Goal: Find contact information: Find contact information

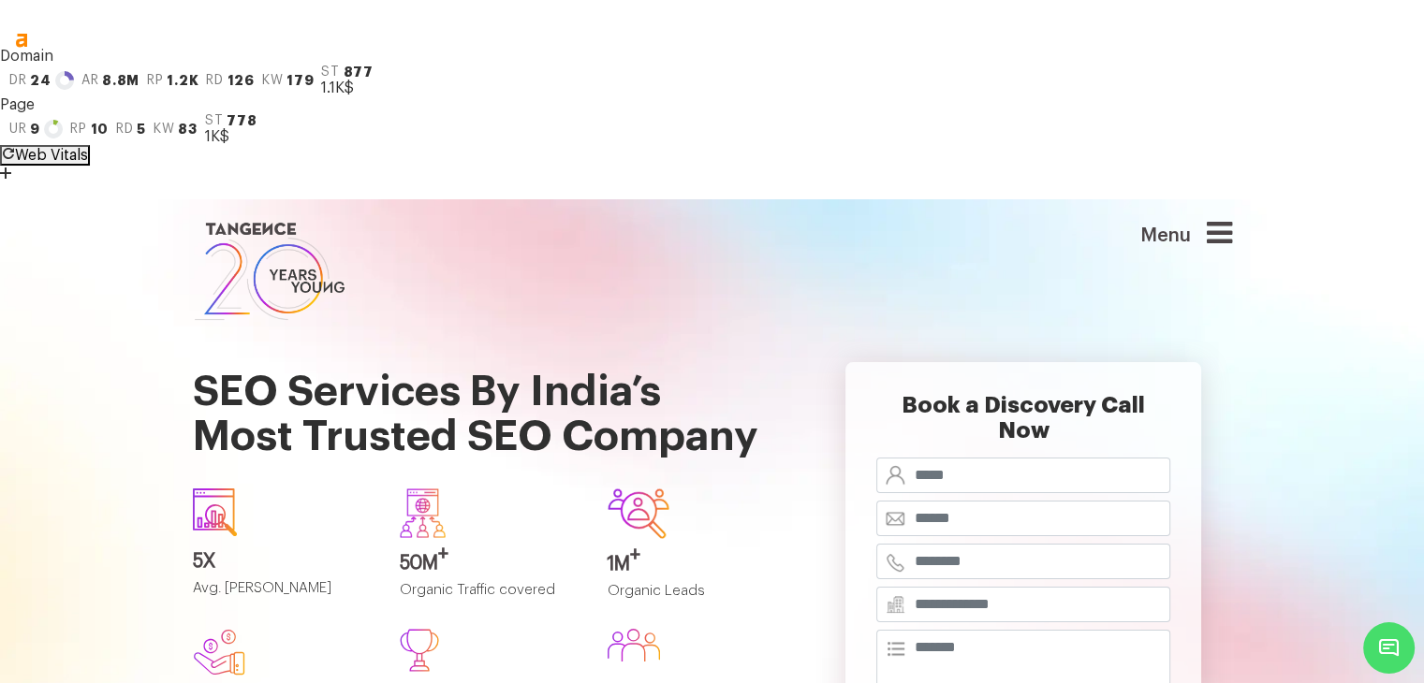
click at [1224, 218] on icon at bounding box center [1219, 233] width 25 height 30
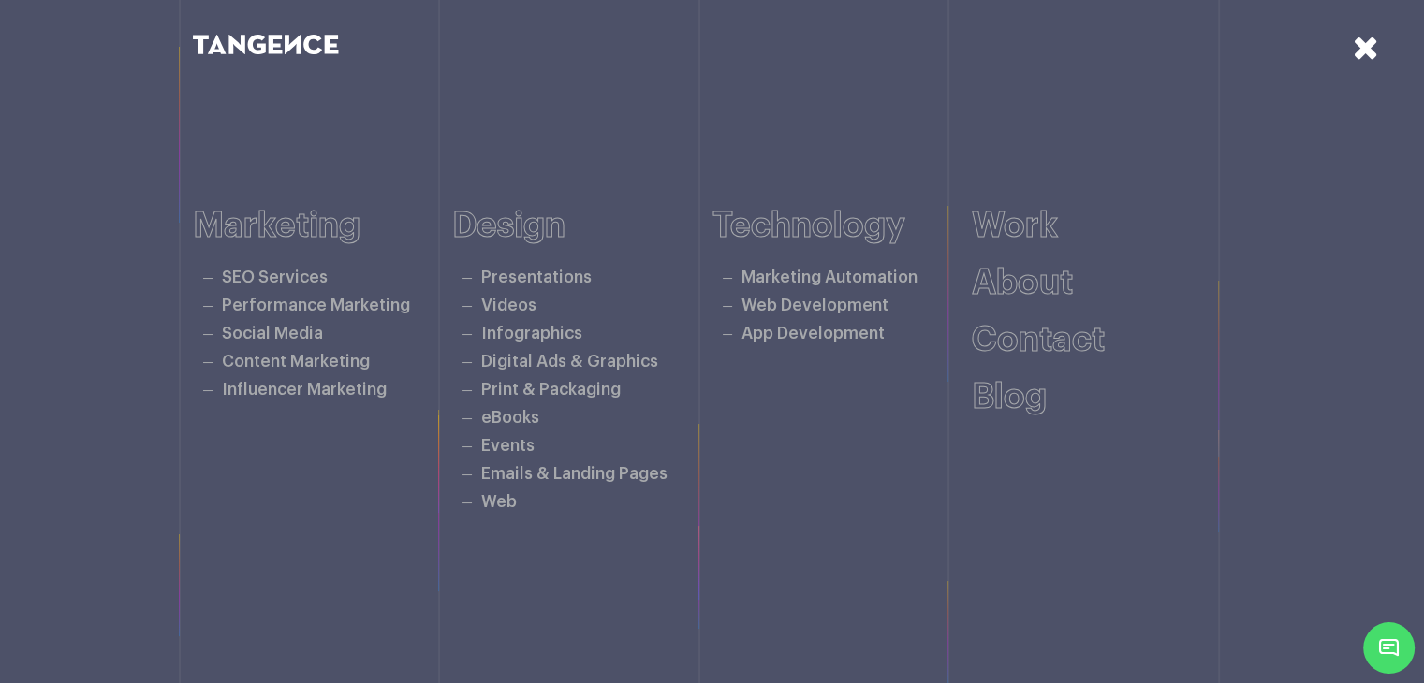
click at [1371, 46] on icon at bounding box center [1366, 47] width 26 height 33
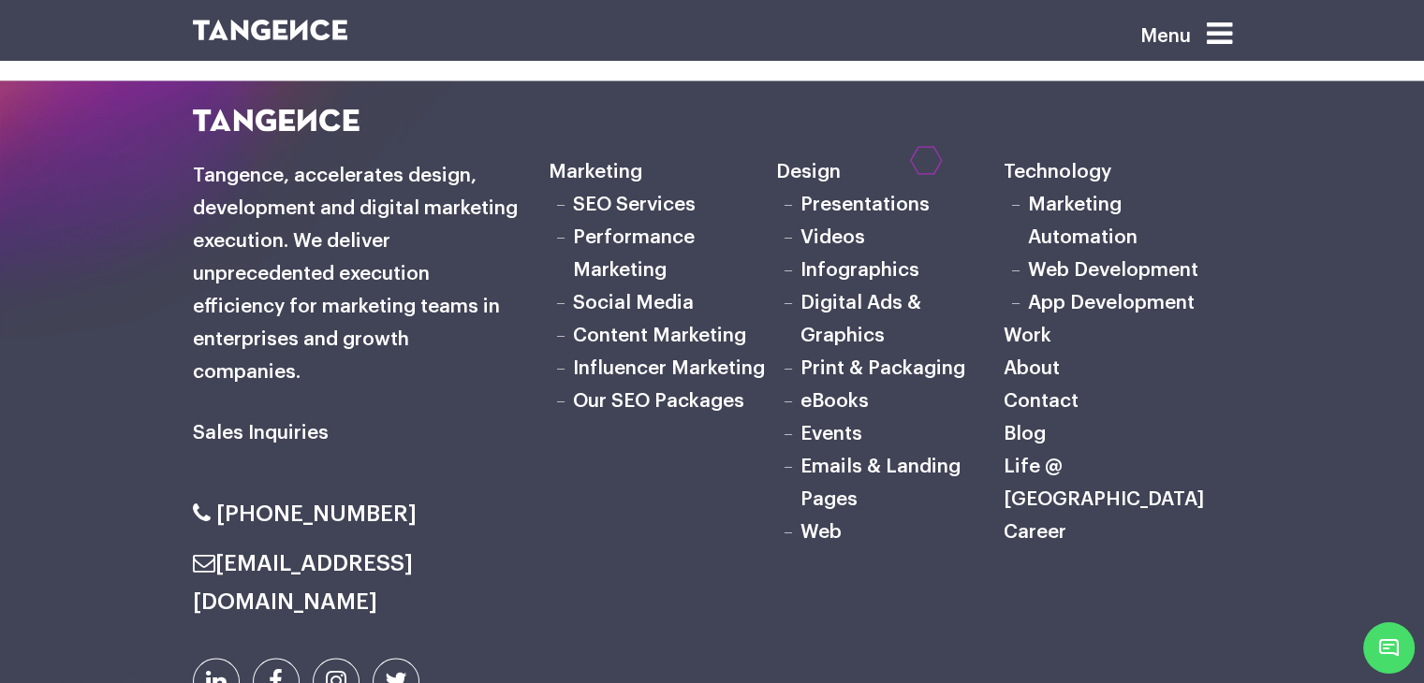
scroll to position [10485, 0]
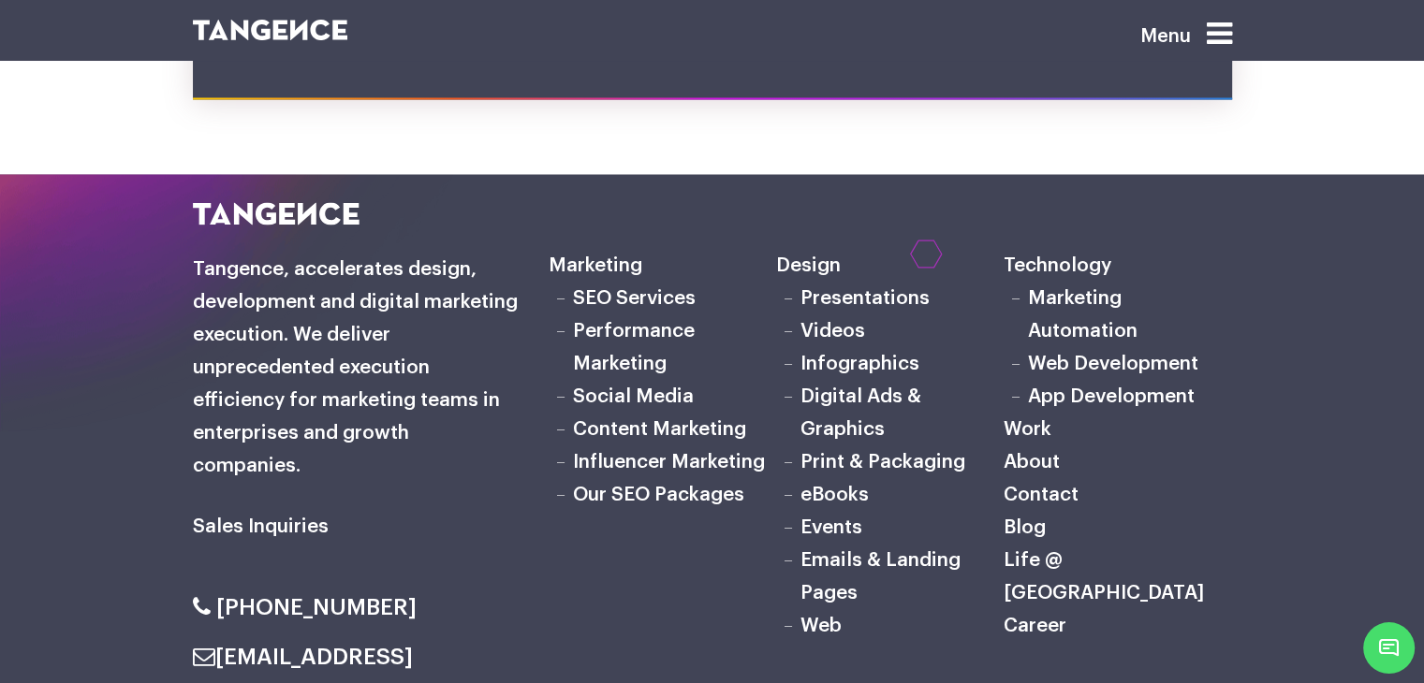
click at [1018, 615] on link "Career" at bounding box center [1035, 625] width 63 height 20
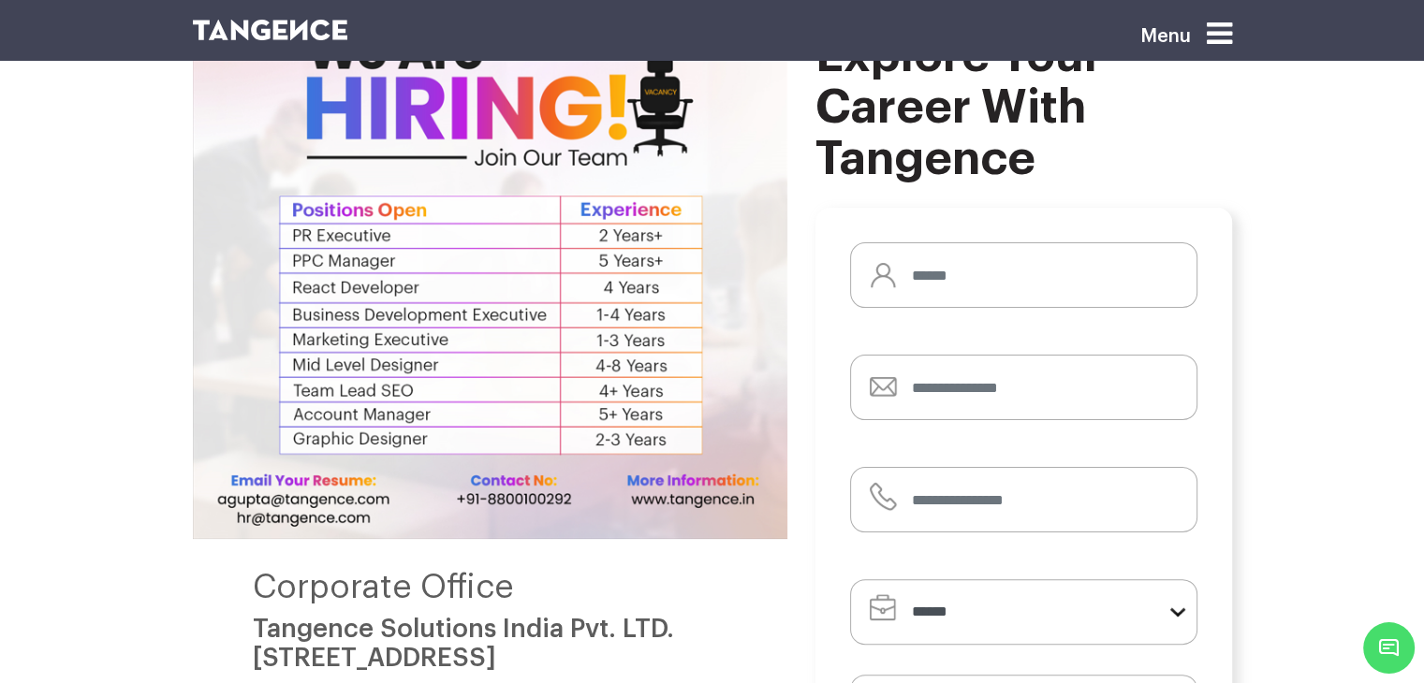
scroll to position [374, 0]
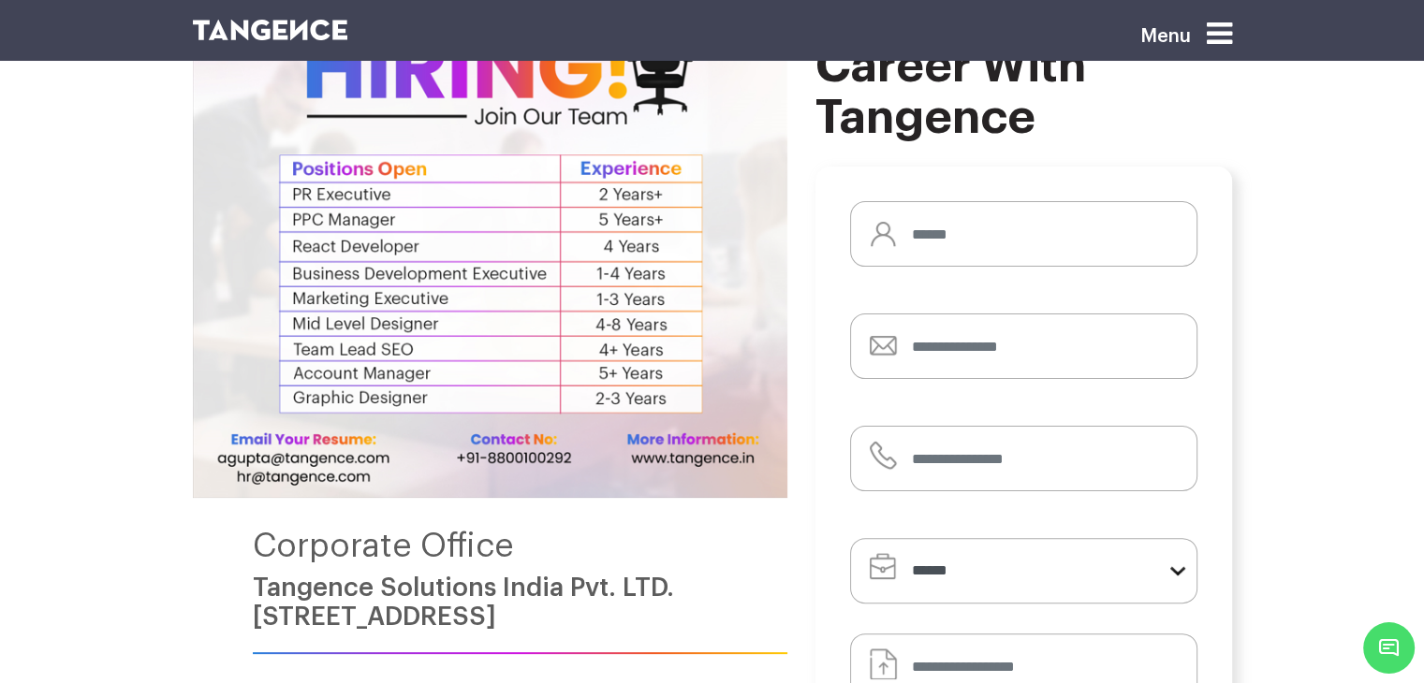
drag, startPoint x: 247, startPoint y: 416, endPoint x: 669, endPoint y: 440, distance: 422.9
click at [669, 440] on div "Corporate Office Tangence Solutions [GEOGRAPHIC_DATA] Pvt. LTD. [STREET_ADDRESS…" at bounding box center [490, 396] width 594 height 873
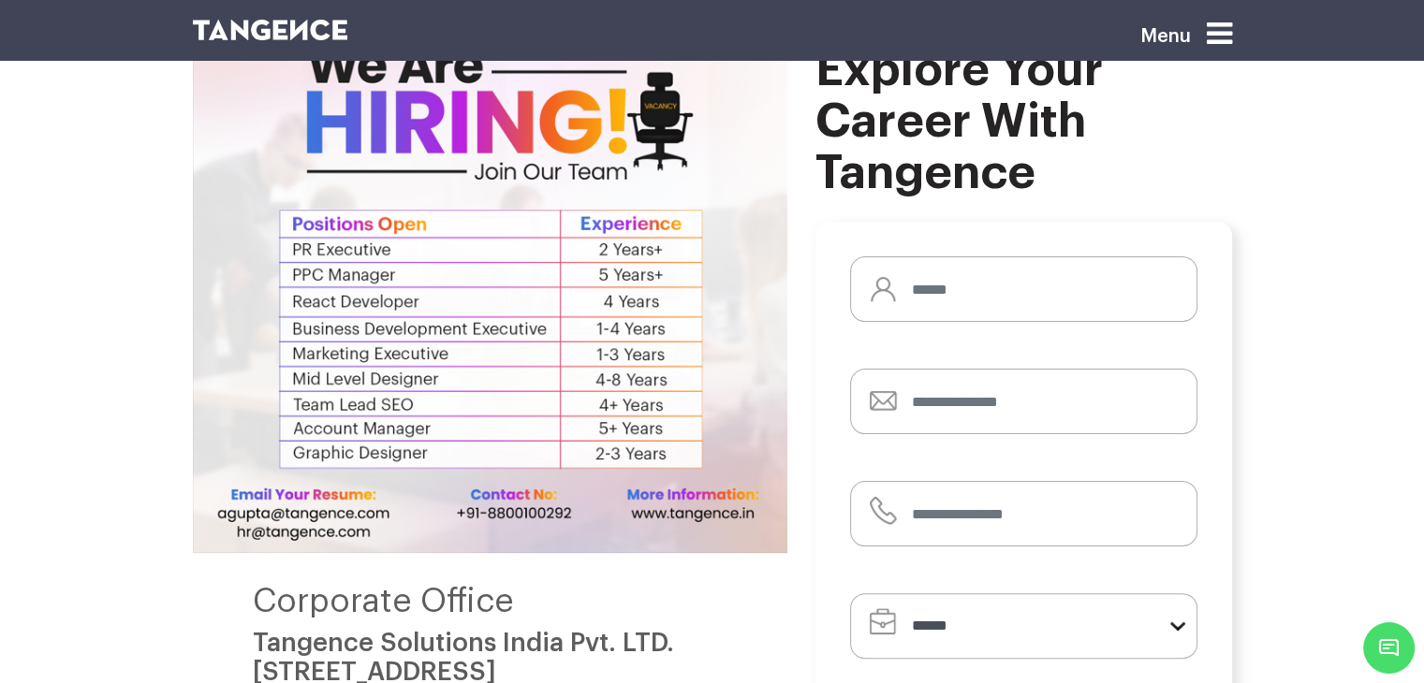
scroll to position [281, 0]
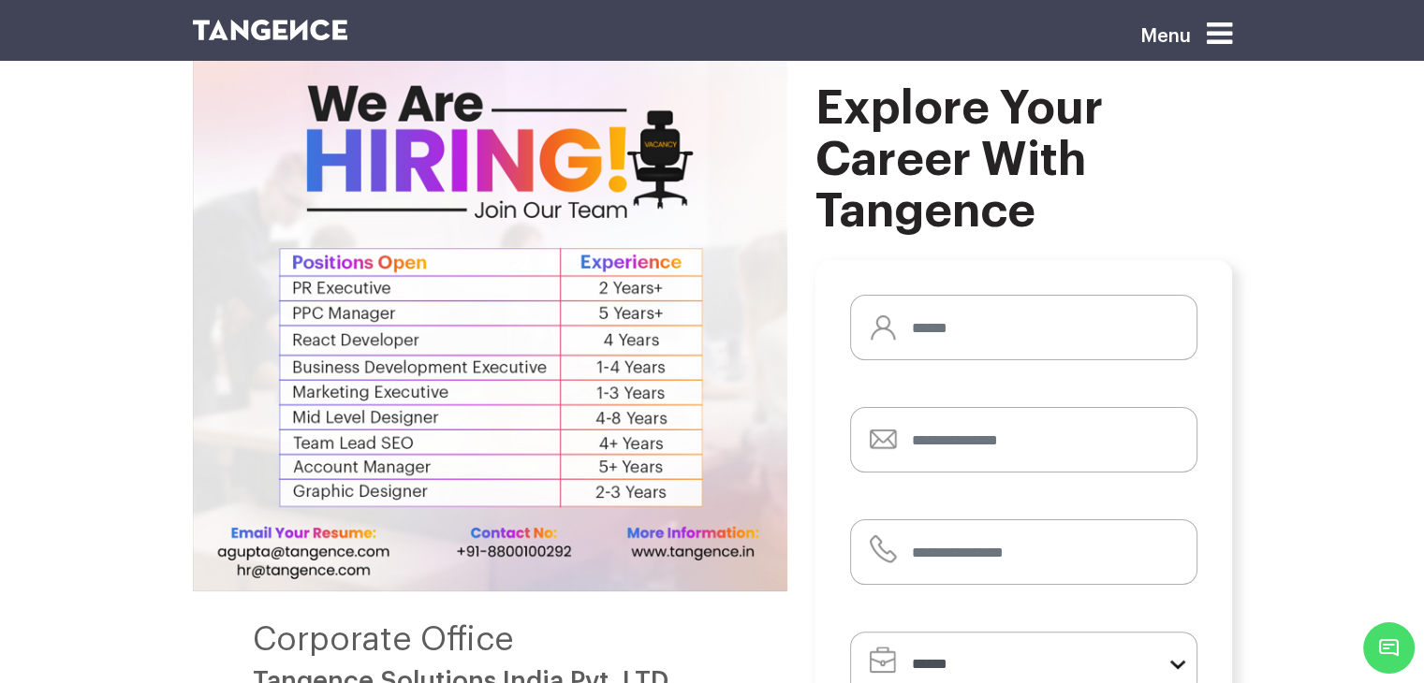
copy link "Tangence Solutions India Pvt. LTD. [STREET_ADDRESS]"
